Goal: Communication & Community: Answer question/provide support

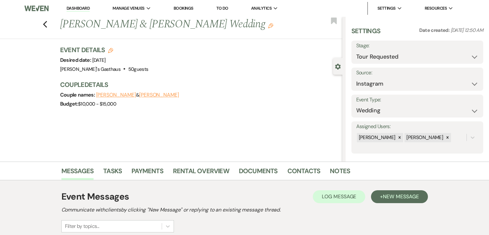
select select "2"
select select "7"
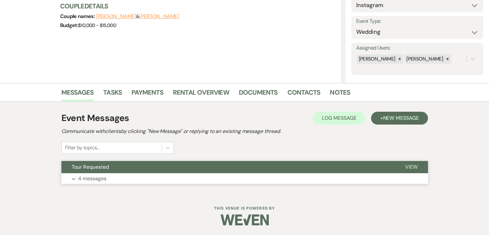
click at [75, 177] on icon "Expand" at bounding box center [74, 178] width 4 height 3
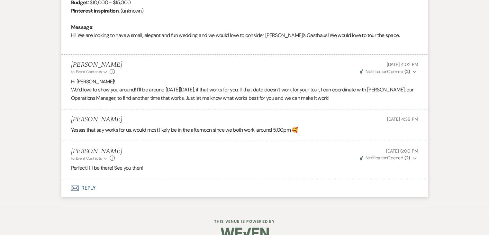
scroll to position [332, 0]
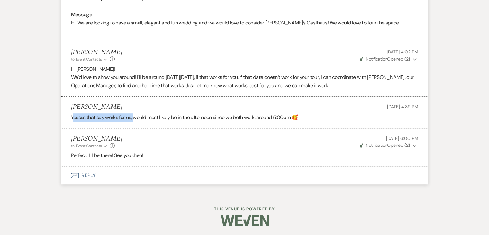
drag, startPoint x: 73, startPoint y: 117, endPoint x: 134, endPoint y: 116, distance: 60.7
click at [134, 116] on p "Yessss that say works for us, would most likely be in the afternoon since we bo…" at bounding box center [244, 117] width 347 height 8
click at [154, 112] on li "[PERSON_NAME] [DATE] 4:39 PM Yessss that say works for us, would most likely be…" at bounding box center [244, 112] width 366 height 32
click at [201, 115] on p "Yessss that say works for us, would most likely be in the afternoon since we bo…" at bounding box center [244, 117] width 347 height 8
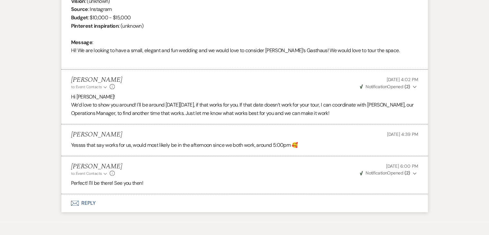
scroll to position [299, 0]
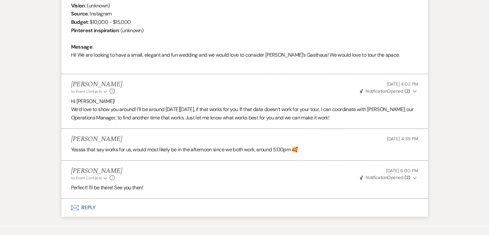
click at [413, 177] on icon "Expand" at bounding box center [415, 177] width 4 height 4
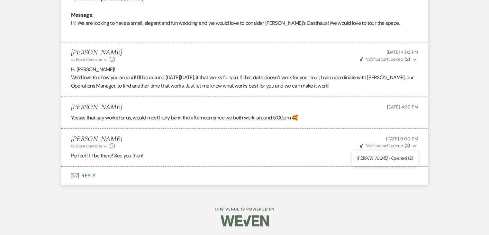
scroll to position [332, 0]
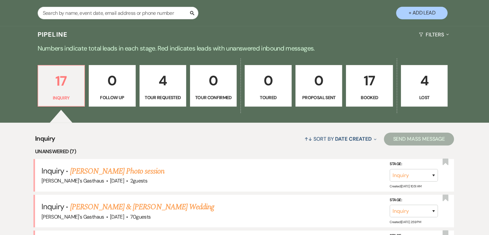
scroll to position [129, 0]
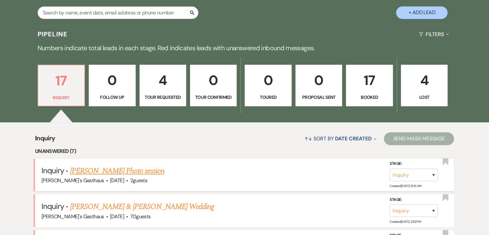
click at [118, 173] on link "Elissa Clary's Photo session" at bounding box center [117, 171] width 94 height 12
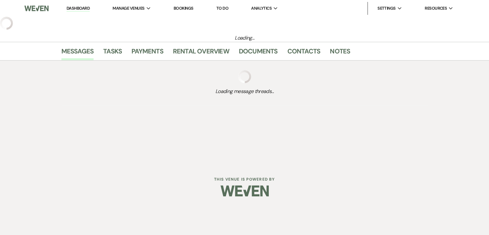
select select "7"
select select "13"
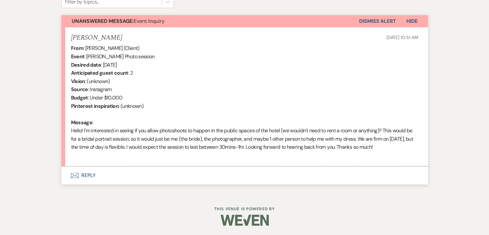
click at [92, 173] on button "Envelope Reply" at bounding box center [244, 175] width 366 height 18
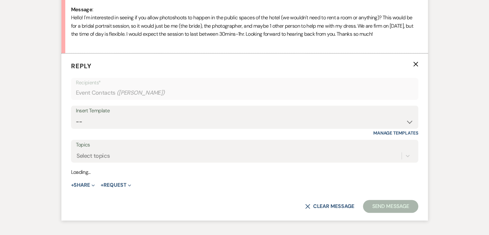
scroll to position [339, 0]
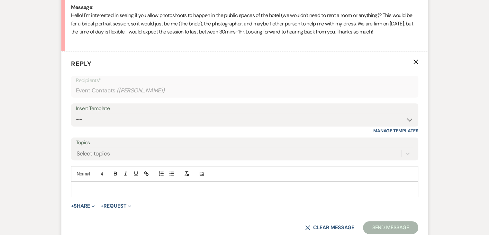
click at [135, 188] on p at bounding box center [244, 188] width 337 height 7
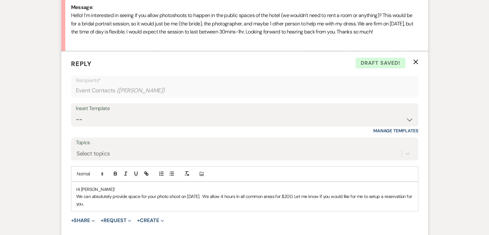
click at [303, 195] on p "We can absolutely provide space for your photo shoot on October 7th. We allow 4…" at bounding box center [244, 199] width 337 height 14
click at [241, 204] on p "We can absolutely provide space for your photo shoot on October 7th. We allow 4…" at bounding box center [244, 199] width 337 height 14
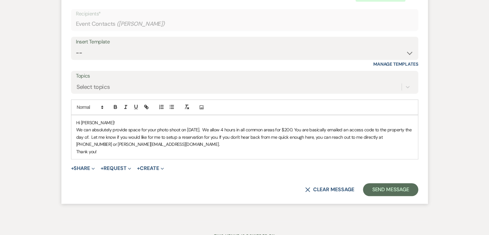
scroll to position [427, 0]
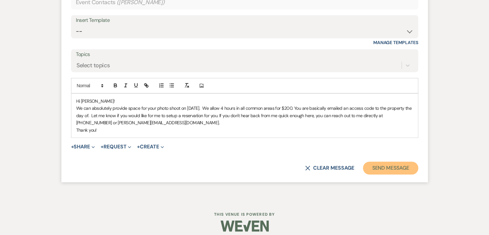
click at [368, 166] on button "Send Message" at bounding box center [390, 167] width 55 height 13
